Goal: Task Accomplishment & Management: Use online tool/utility

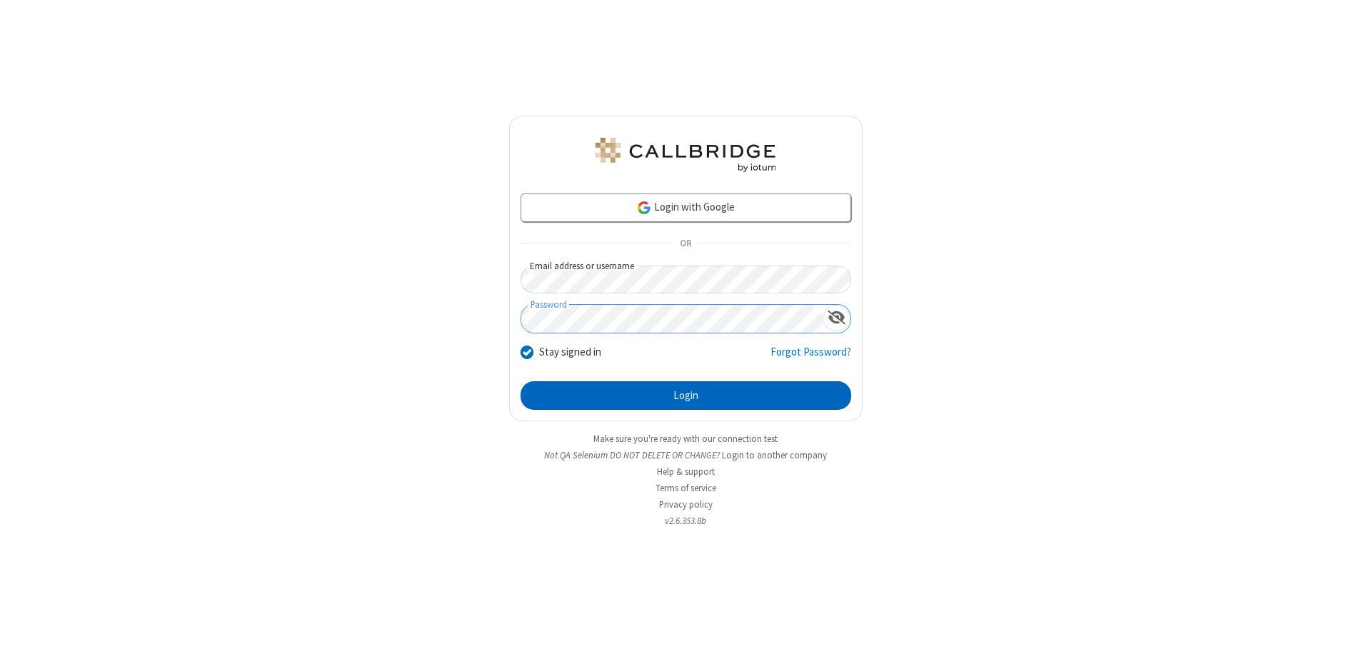
click at [685, 396] on button "Login" at bounding box center [685, 395] width 331 height 29
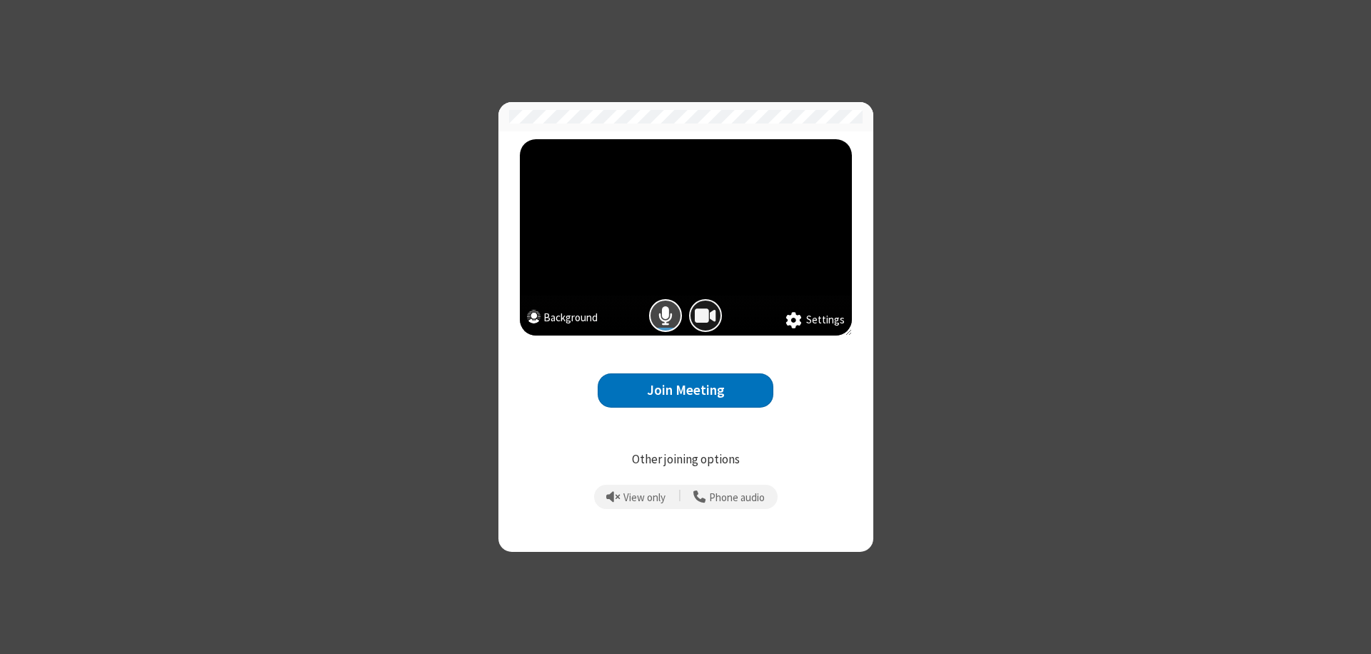
click at [705, 316] on span "Camera is on" at bounding box center [705, 316] width 21 height 21
click at [685, 390] on button "Join Meeting" at bounding box center [686, 390] width 176 height 35
